Goal: Task Accomplishment & Management: Complete application form

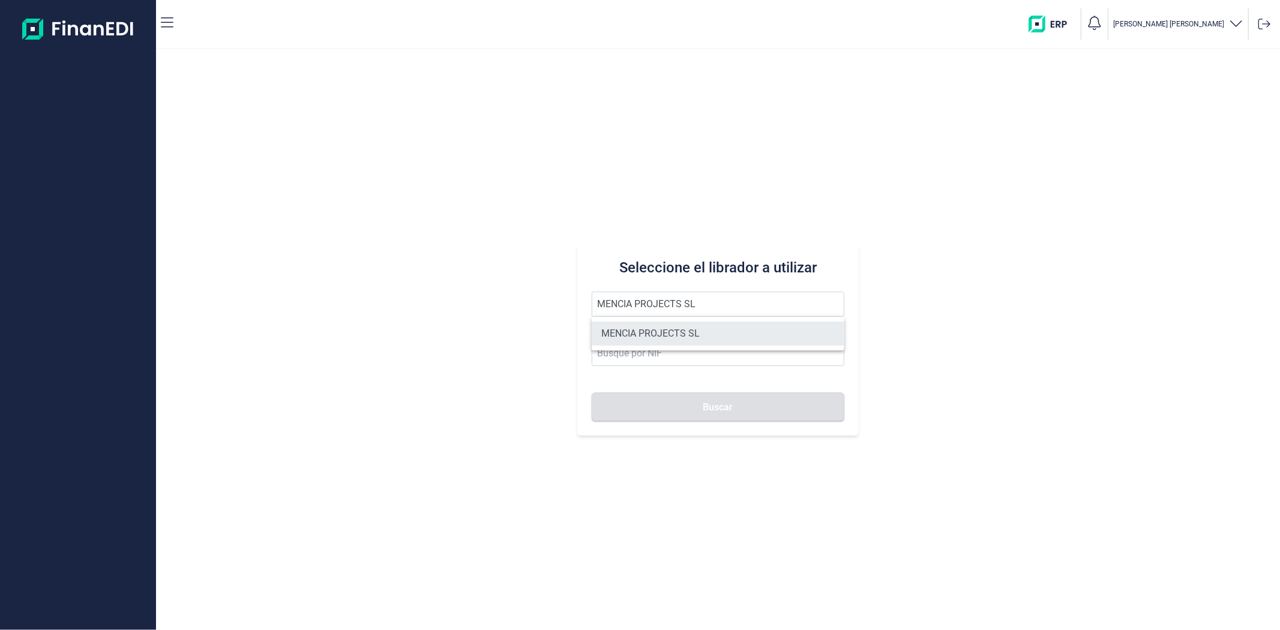
click at [633, 340] on li "MENCIA PROJECTS SL" at bounding box center [718, 334] width 252 height 24
type input "MENCIA PROJECTS SL"
type input "B14983282"
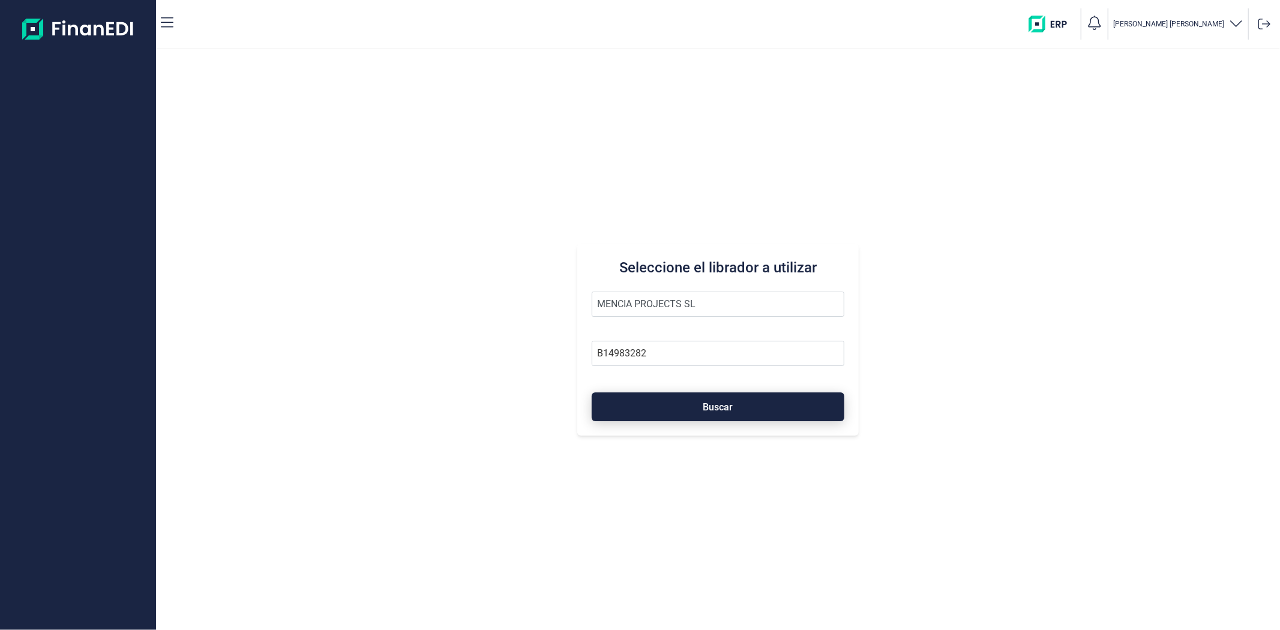
click at [643, 401] on button "Buscar" at bounding box center [718, 406] width 252 height 29
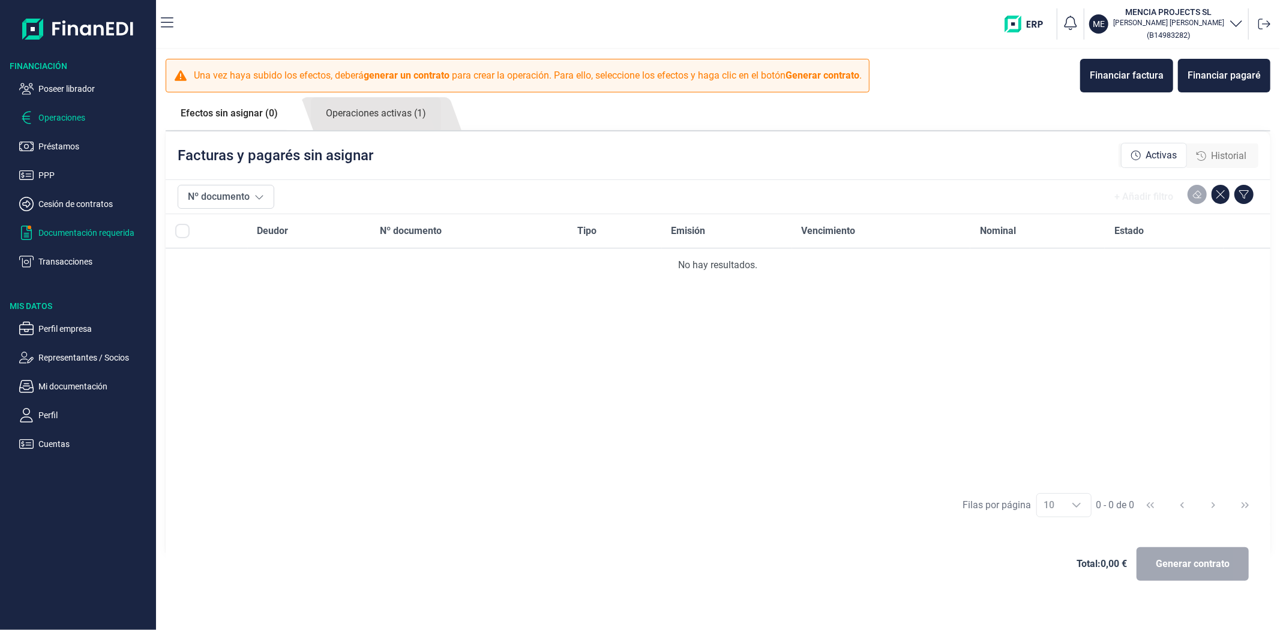
click at [70, 230] on p "Documentación requerida" at bounding box center [94, 233] width 113 height 14
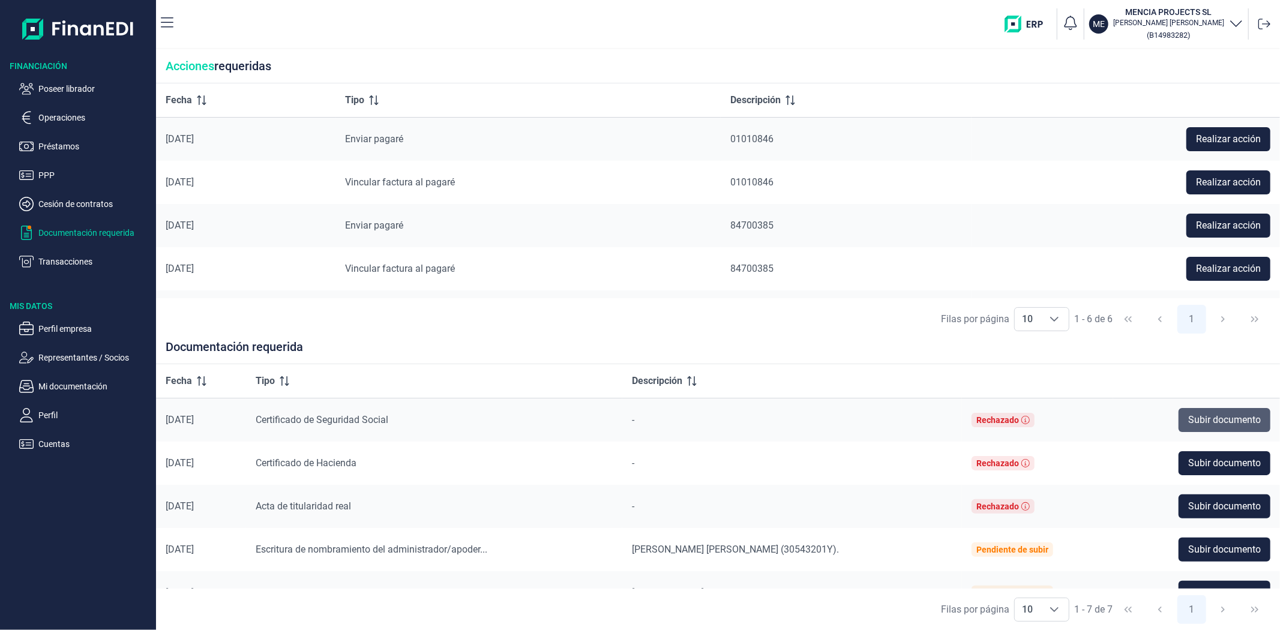
click at [1238, 414] on span "Subir documento" at bounding box center [1224, 420] width 73 height 14
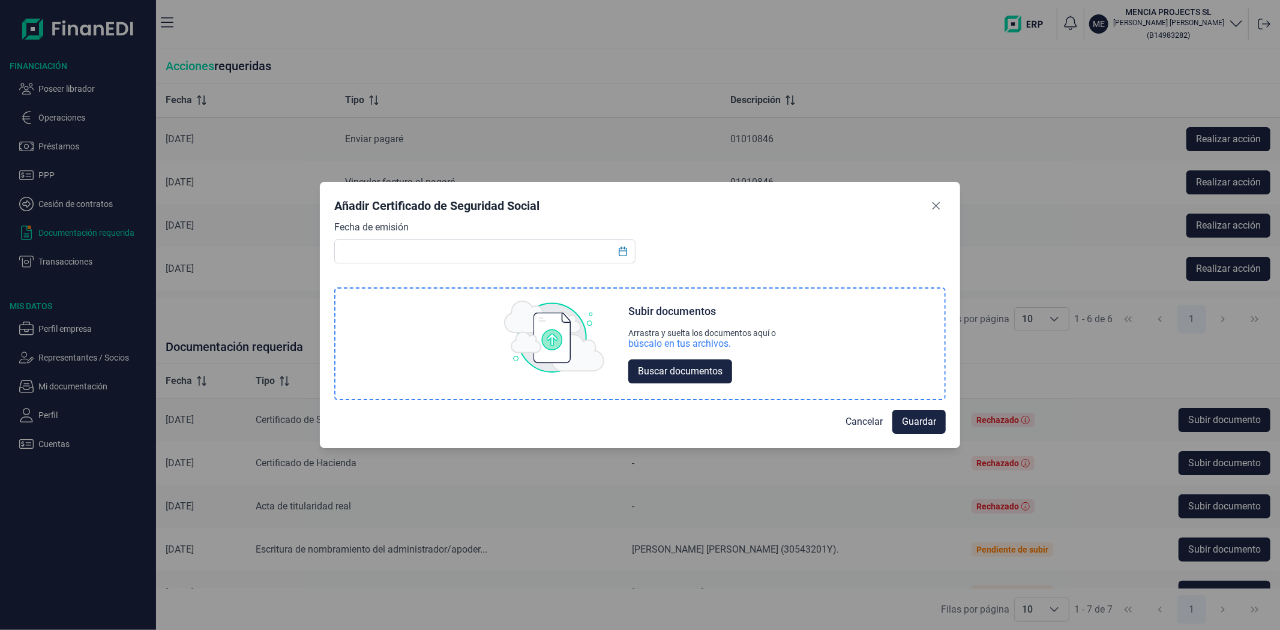
click at [680, 341] on div "búscalo en tus archivos." at bounding box center [679, 344] width 103 height 12
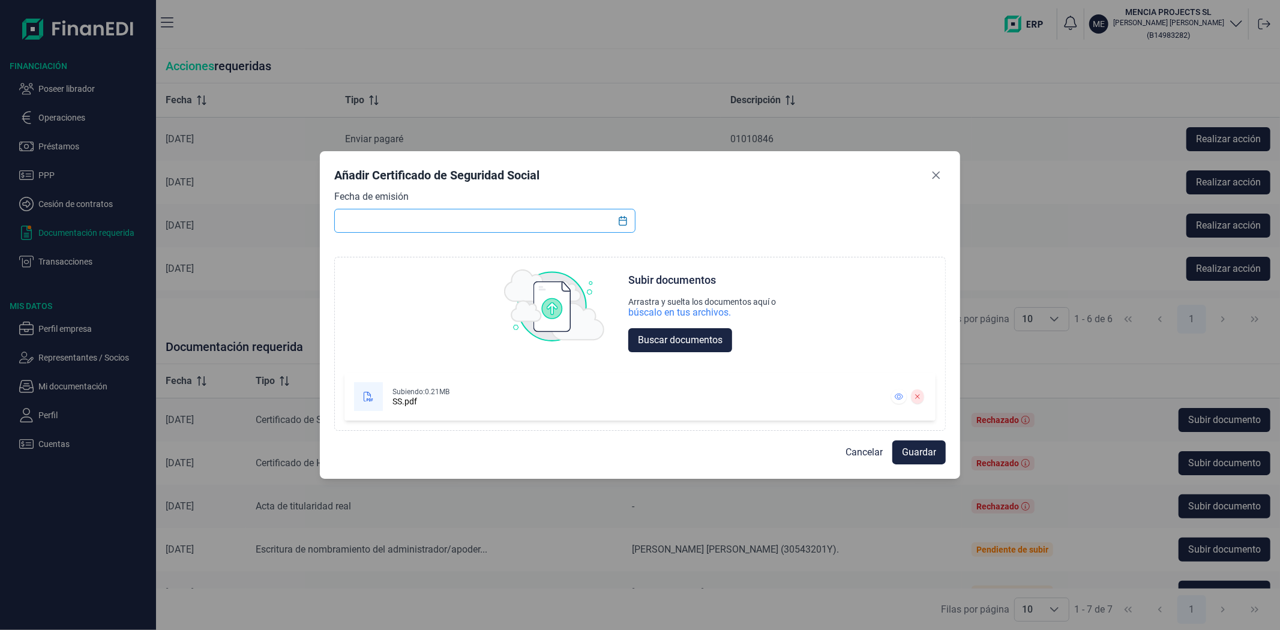
click at [555, 221] on input "text" at bounding box center [484, 221] width 301 height 24
click at [902, 398] on icon at bounding box center [898, 396] width 8 height 7
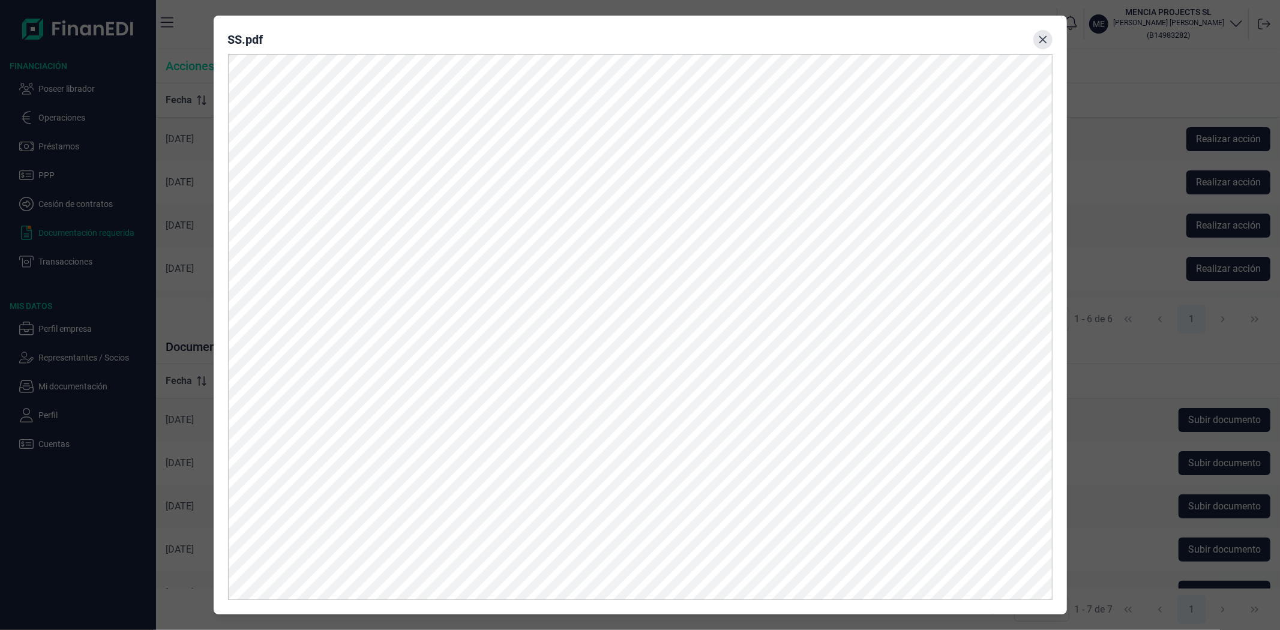
click at [1045, 40] on icon "Close" at bounding box center [1043, 40] width 10 height 10
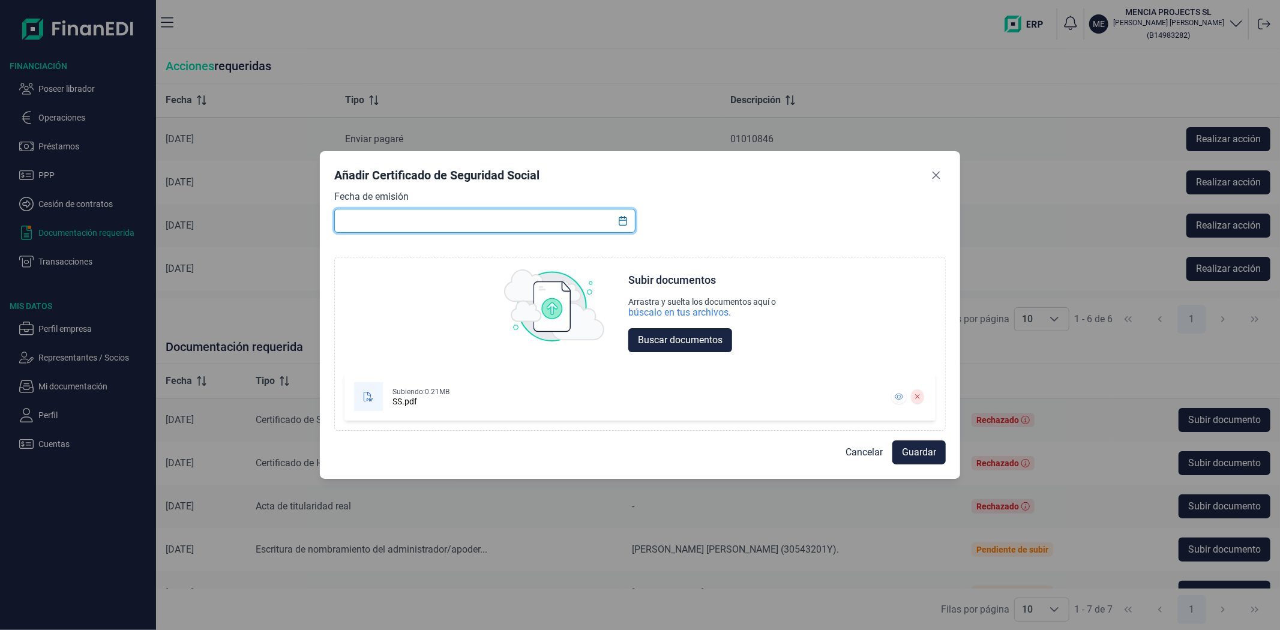
click at [490, 216] on input "text" at bounding box center [484, 221] width 301 height 24
click at [626, 225] on icon "Choose Date" at bounding box center [623, 221] width 10 height 10
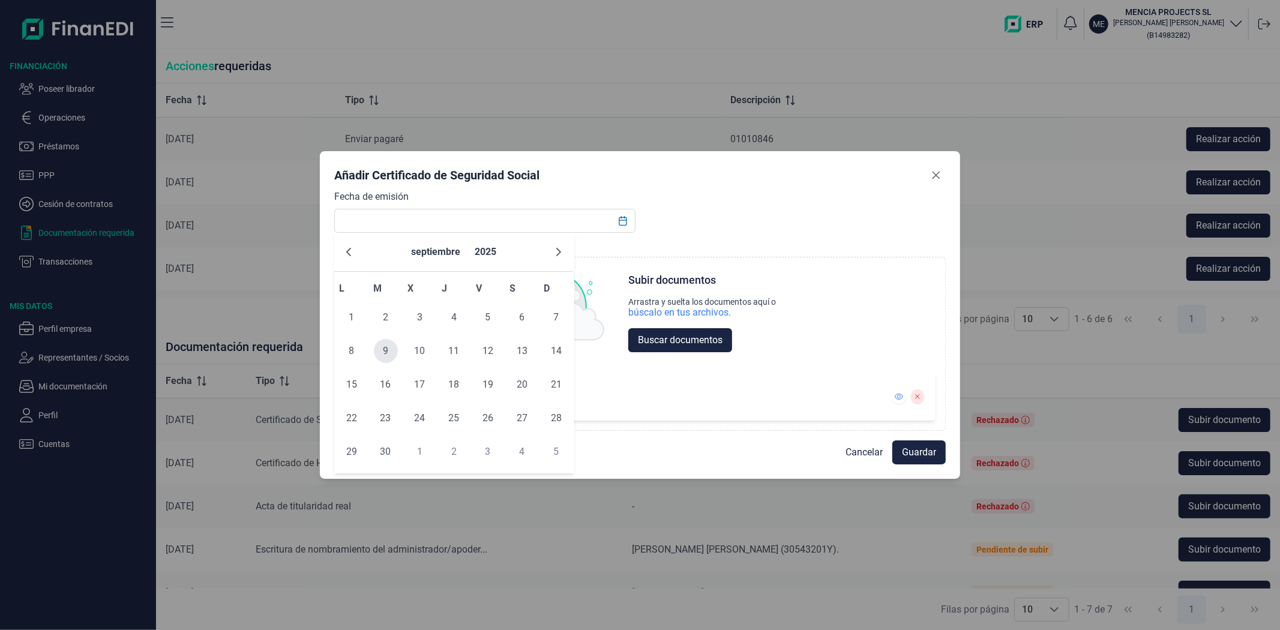
click at [389, 348] on span "9" at bounding box center [386, 351] width 24 height 24
type input "09/09/2025"
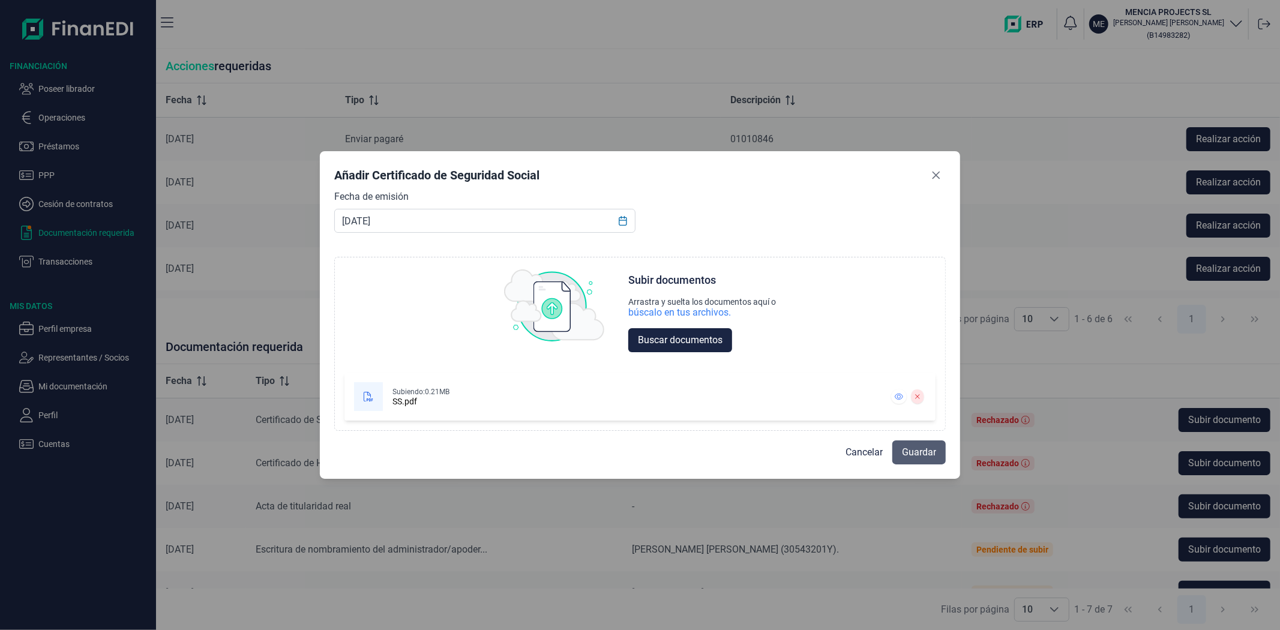
click at [918, 456] on span "Guardar" at bounding box center [919, 452] width 34 height 14
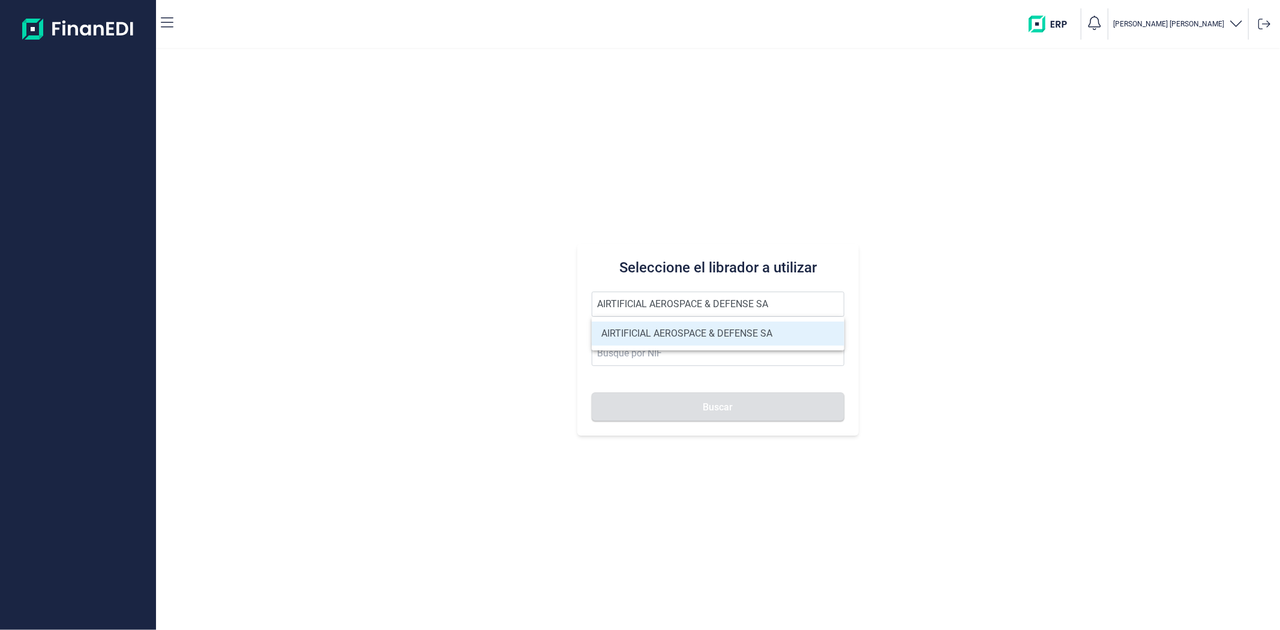
type input "AIRTIFICIAL AEROSPACE & DEFENSE SA"
click at [686, 331] on li "AIRTIFICIAL AEROSPACE & DEFENSE SA" at bounding box center [718, 334] width 252 height 24
type input "A72309149"
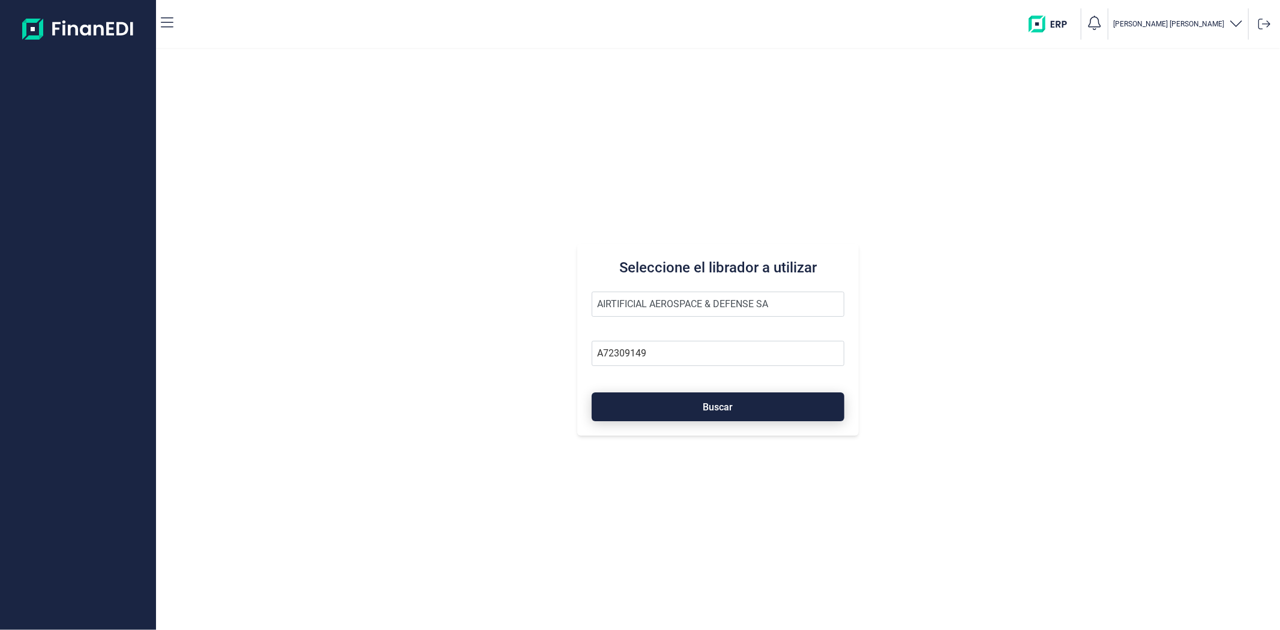
click at [702, 413] on button "Buscar" at bounding box center [718, 406] width 252 height 29
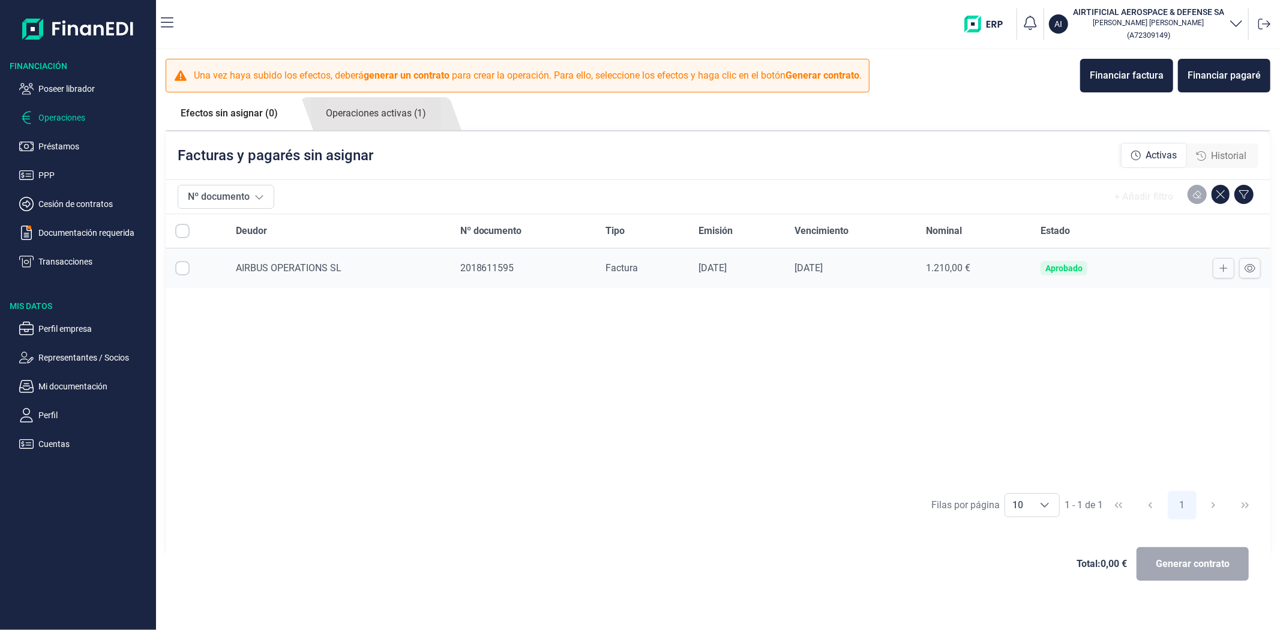
checkbox input "true"
click at [345, 120] on link "Operaciones activas (1)" at bounding box center [376, 113] width 130 height 33
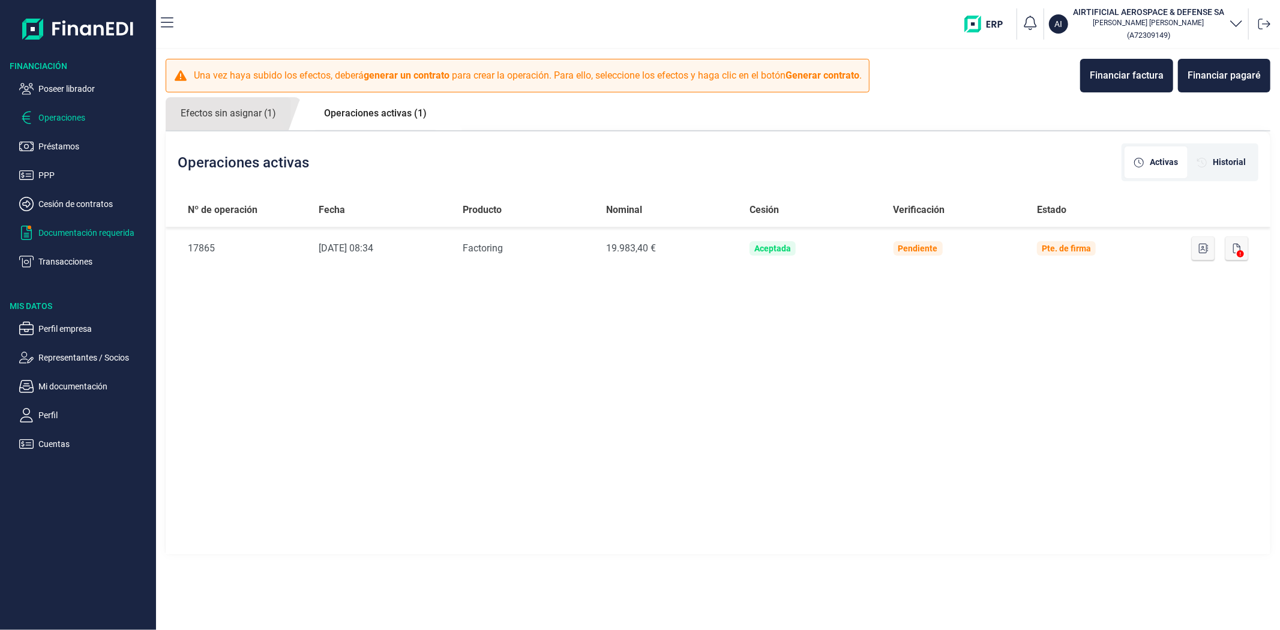
click at [73, 238] on p "Documentación requerida" at bounding box center [94, 233] width 113 height 14
